Goal: Find specific page/section: Find specific page/section

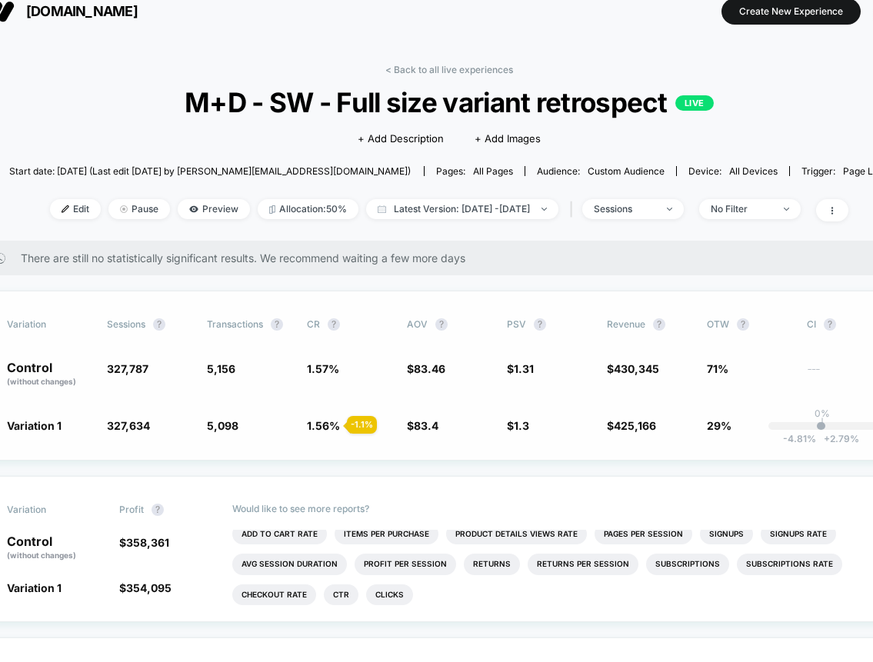
scroll to position [16, 23]
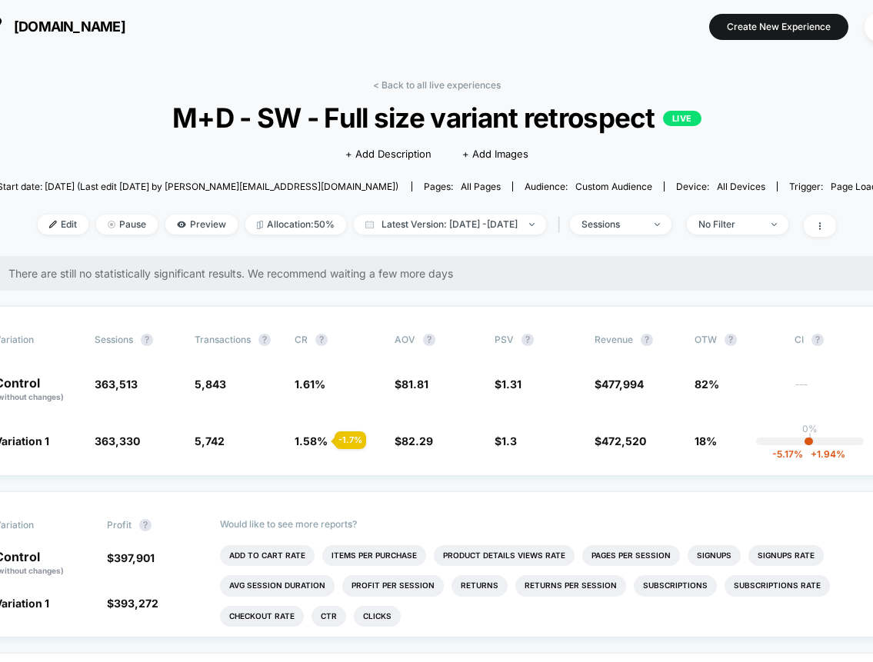
scroll to position [0, 46]
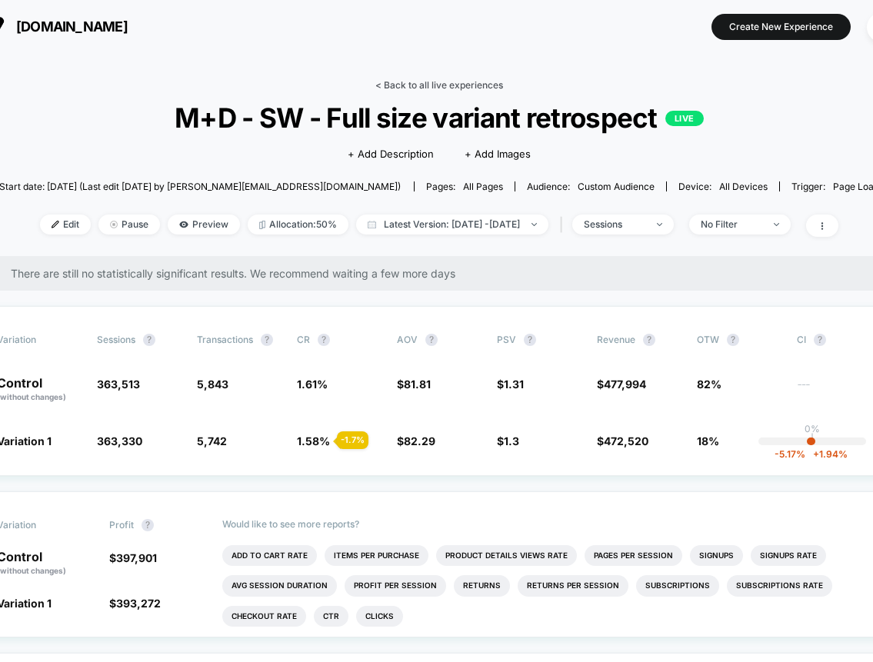
click at [455, 82] on link "< Back to all live experiences" at bounding box center [439, 85] width 128 height 12
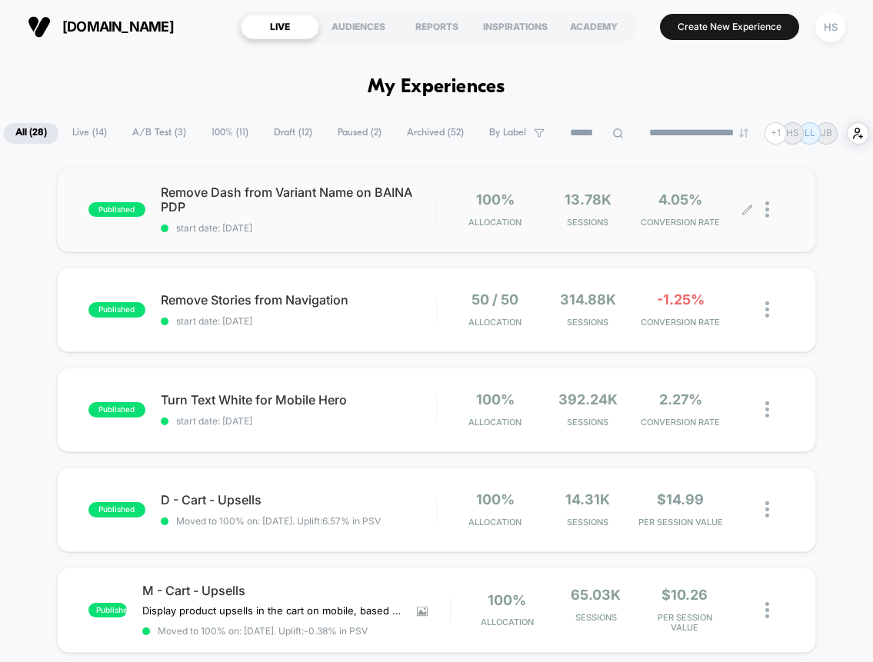
scroll to position [25, 0]
